Goal: Register for event/course

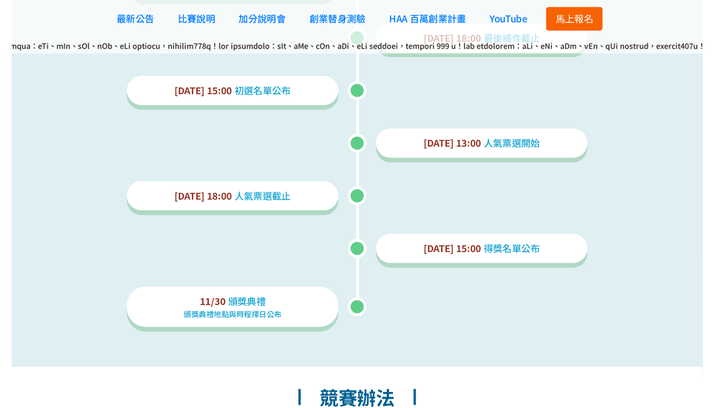
scroll to position [1527, 0]
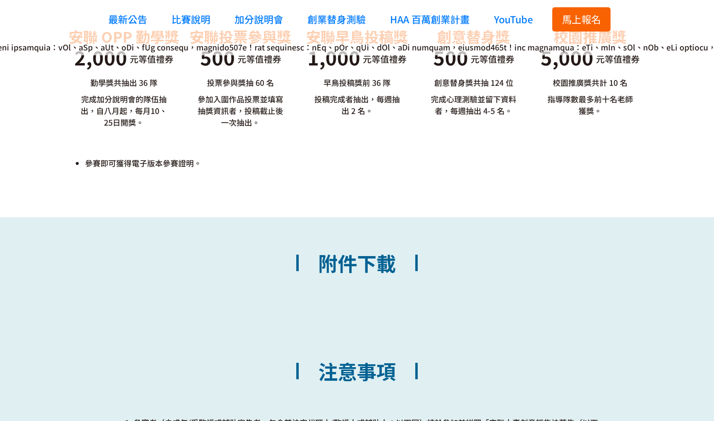
scroll to position [2720, 0]
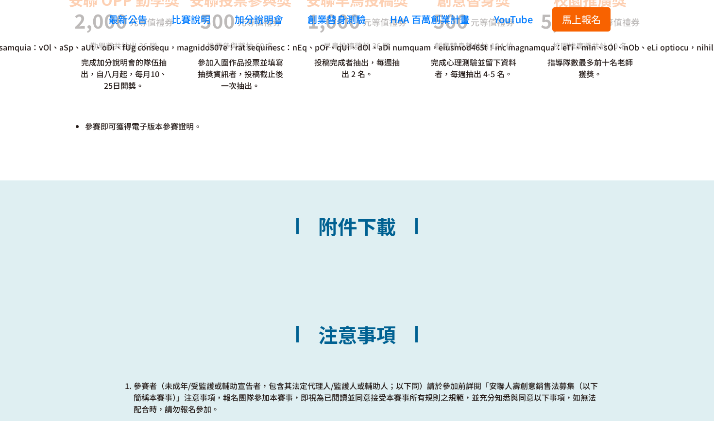
click at [339, 230] on h2 "附件下載" at bounding box center [357, 233] width 160 height 57
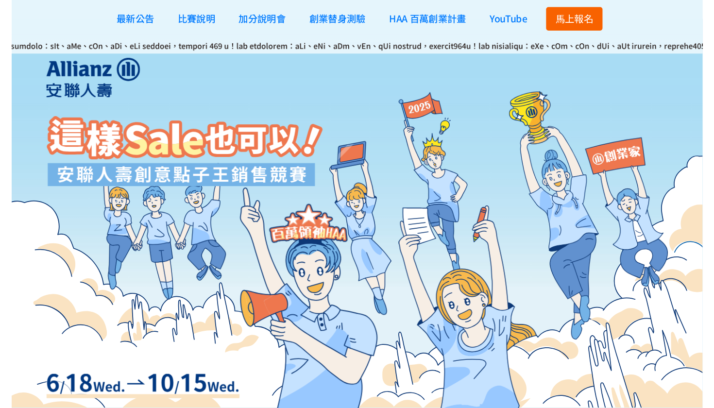
scroll to position [0, 0]
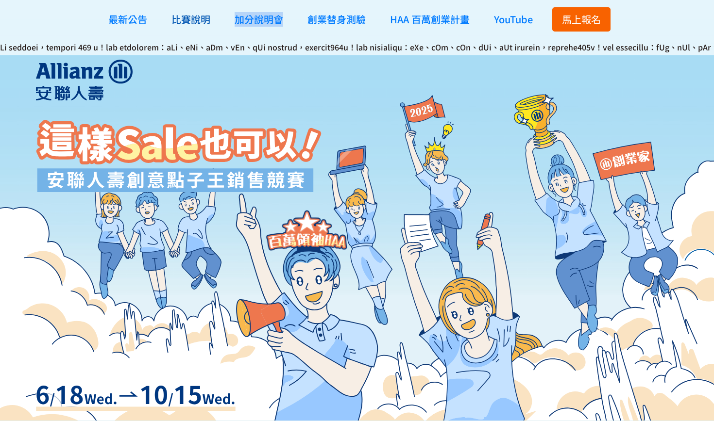
click at [197, 27] on link "比賽說明" at bounding box center [191, 19] width 49 height 29
click at [258, 24] on span "加分說明會" at bounding box center [259, 19] width 49 height 14
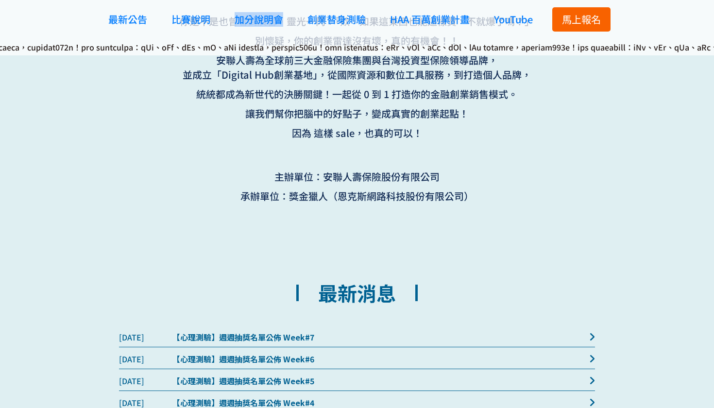
scroll to position [498, 0]
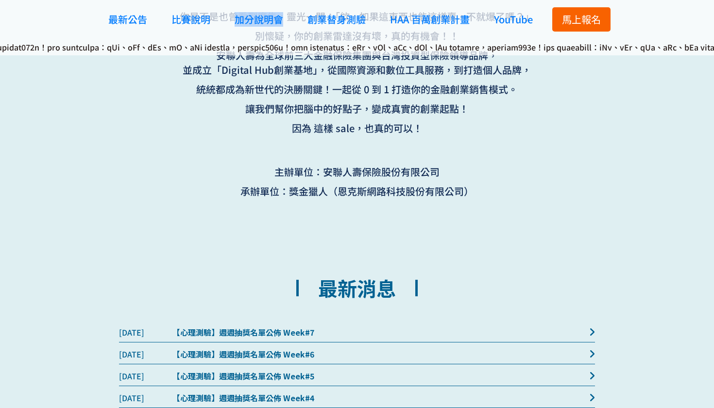
click at [583, 19] on span "馬上報名" at bounding box center [581, 19] width 39 height 14
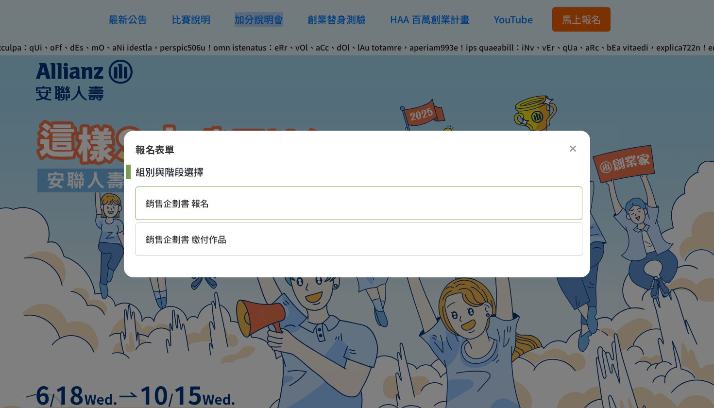
click at [202, 208] on span "銷售企劃書 報名" at bounding box center [177, 203] width 63 height 13
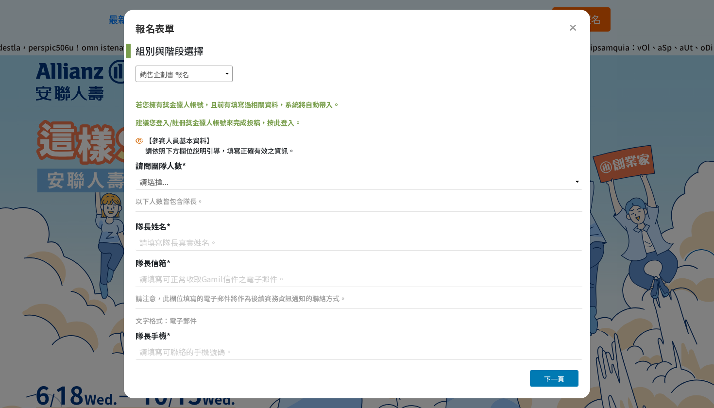
click at [223, 76] on select "銷售企劃書 報名 銷售企劃書 繳付作品" at bounding box center [183, 74] width 97 height 17
click at [100, 212] on div at bounding box center [179, 220] width 286 height 321
click at [578, 25] on div at bounding box center [573, 27] width 12 height 12
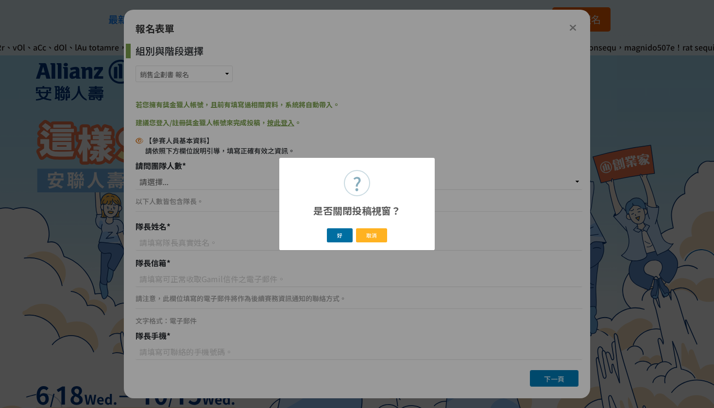
click at [347, 238] on button "好" at bounding box center [340, 235] width 26 height 14
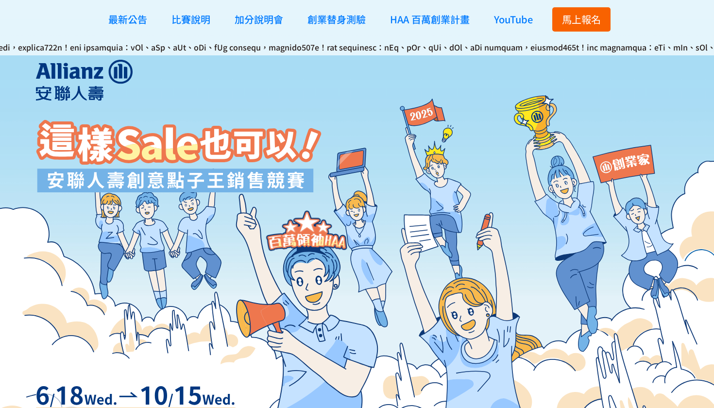
click at [574, 15] on span "馬上報名" at bounding box center [581, 19] width 39 height 14
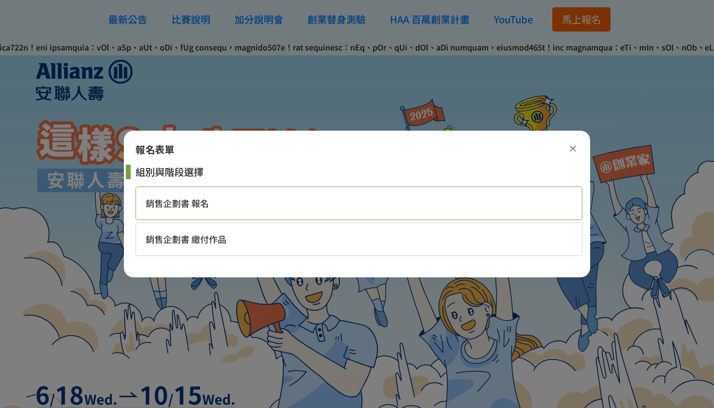
click at [189, 202] on span "銷售企劃書 報名" at bounding box center [177, 203] width 63 height 13
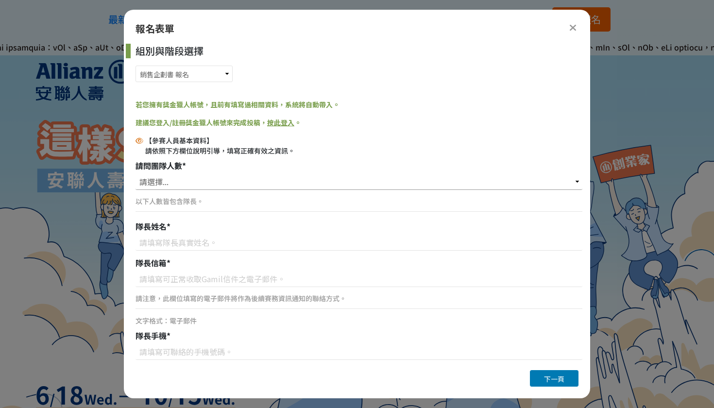
click at [169, 189] on select "請選擇... 1位（個人參賽） 2位 3位 4位 5位" at bounding box center [358, 181] width 447 height 17
select select "2位"
click at [162, 205] on p "以下人數皆包含隊長。" at bounding box center [358, 201] width 447 height 10
type input "李庭睿"
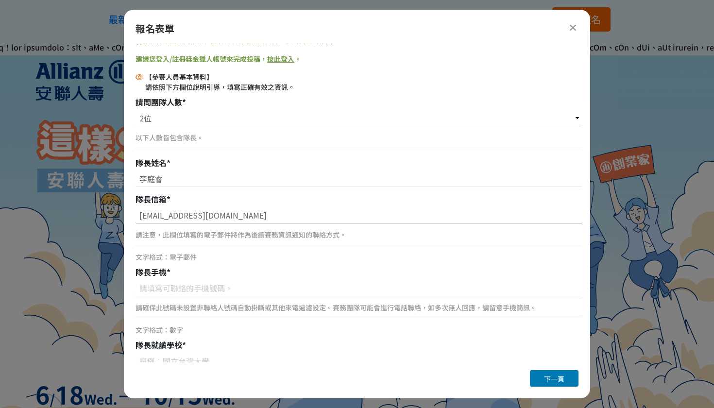
scroll to position [64, 0]
type input "ray940321@gmail.com"
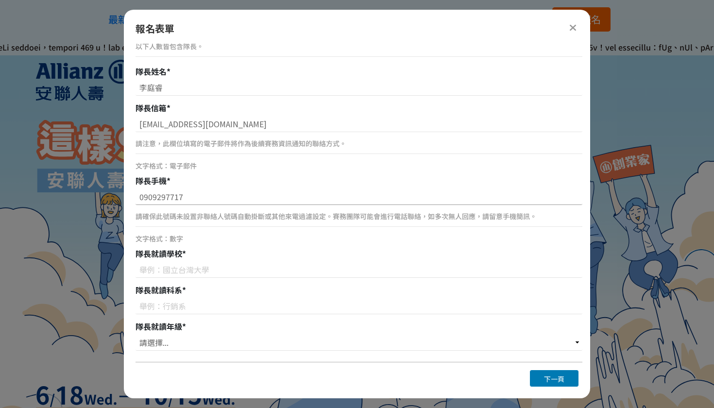
scroll to position [159, 0]
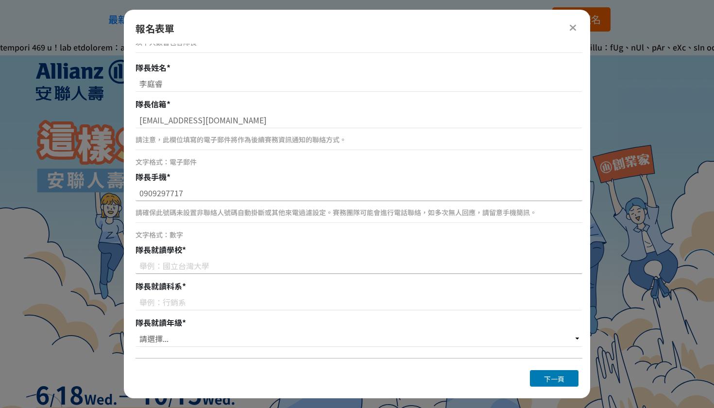
type input "0909297717"
type input "n"
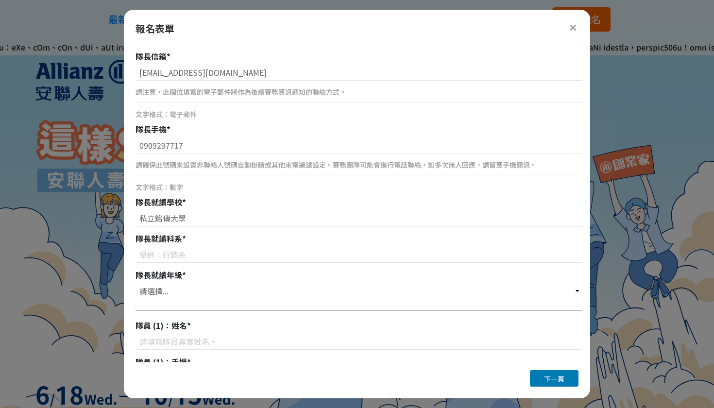
scroll to position [207, 0]
type input "私立銘傳大學"
click at [161, 256] on input at bounding box center [358, 254] width 447 height 17
type input "廣告行銷學系"
click at [160, 282] on select "請選擇... 大一 大二 大三 大四" at bounding box center [358, 290] width 447 height 17
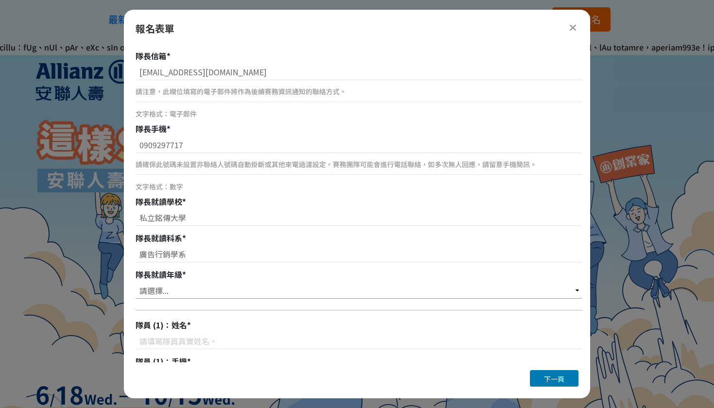
select select "大三"
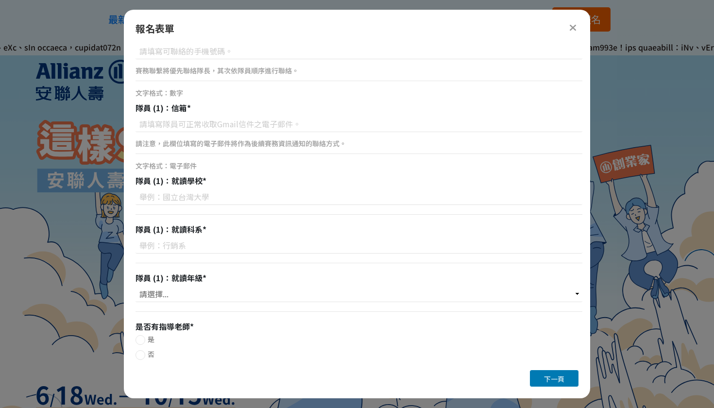
scroll to position [0, 0]
click at [537, 375] on button "下一頁" at bounding box center [554, 378] width 49 height 17
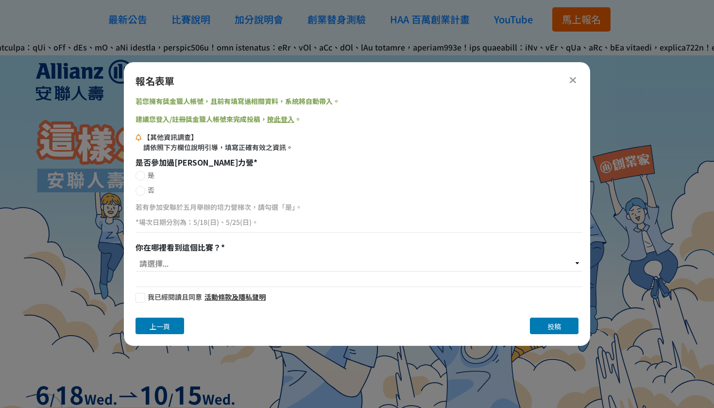
click at [140, 297] on div at bounding box center [140, 298] width 10 height 10
checkbox input "true"
select select "校園講座 / 老師系上推薦"
click at [572, 83] on icon at bounding box center [572, 80] width 7 height 10
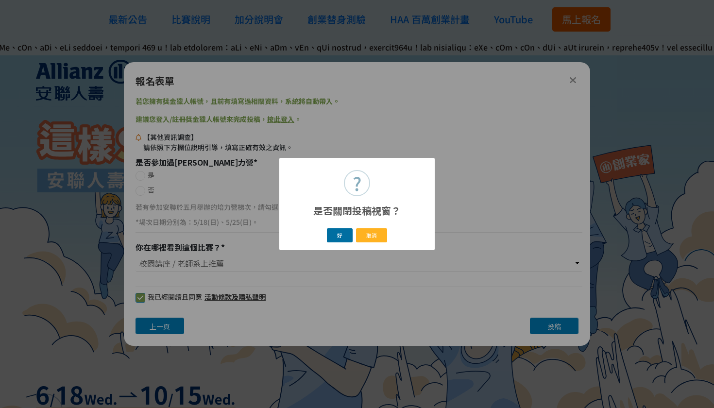
click at [343, 239] on button "好" at bounding box center [340, 235] width 26 height 14
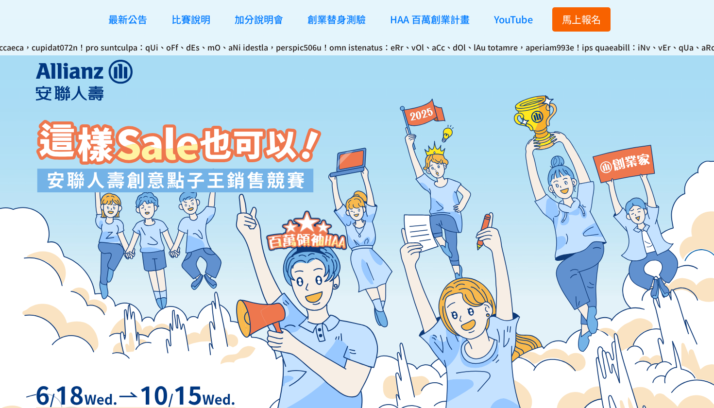
click at [573, 18] on span "馬上報名" at bounding box center [581, 19] width 39 height 14
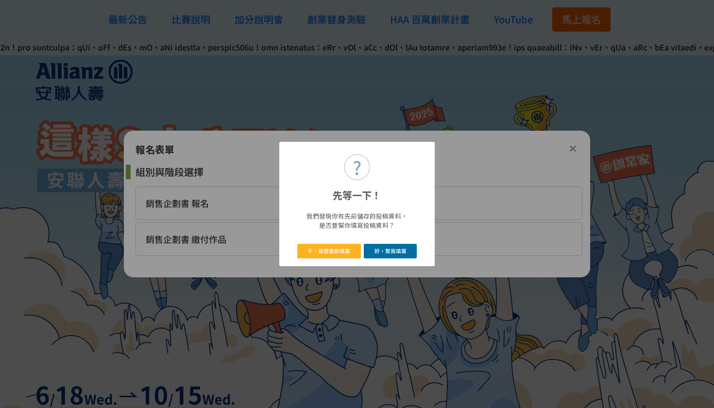
click at [372, 250] on button "好，幫我填寫" at bounding box center [390, 251] width 53 height 14
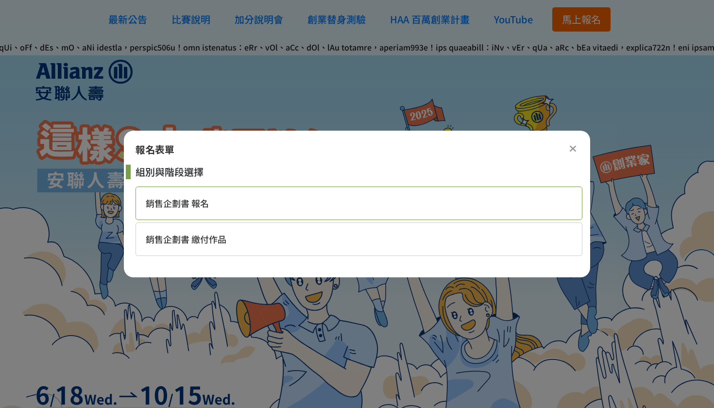
click at [190, 198] on span "銷售企劃書 報名" at bounding box center [177, 203] width 63 height 13
select select "2位"
select select "大三"
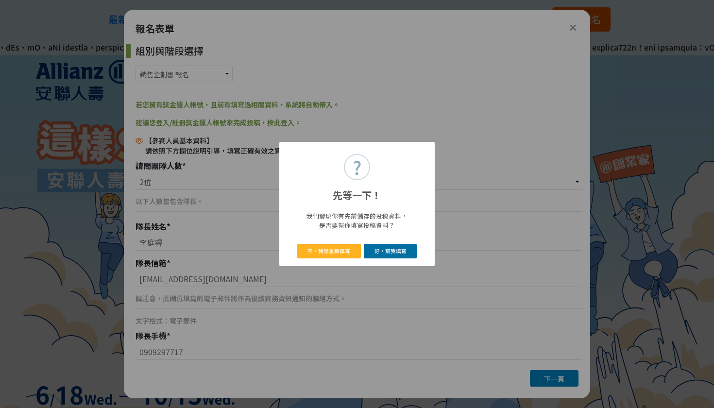
click at [378, 247] on button "好，幫我填寫" at bounding box center [390, 251] width 53 height 14
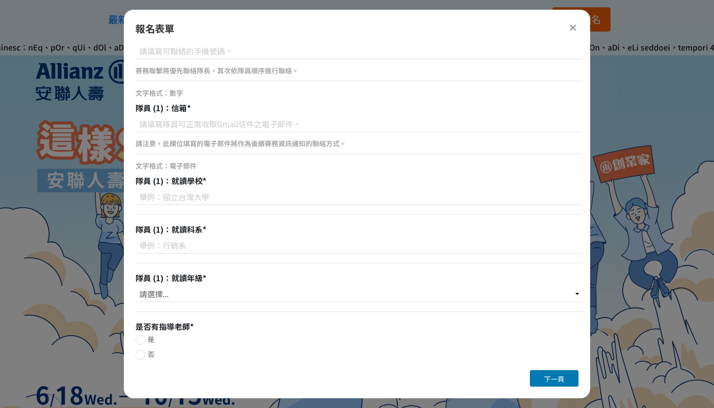
click at [573, 28] on icon at bounding box center [572, 28] width 7 height 10
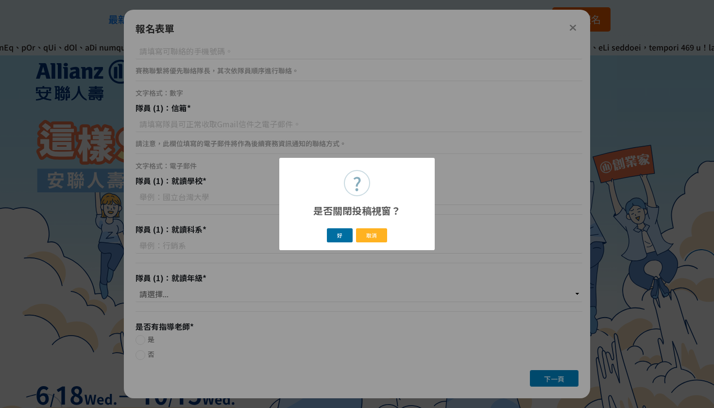
click at [343, 234] on button "好" at bounding box center [340, 235] width 26 height 14
